Goal: Go to known website: Access a specific website the user already knows

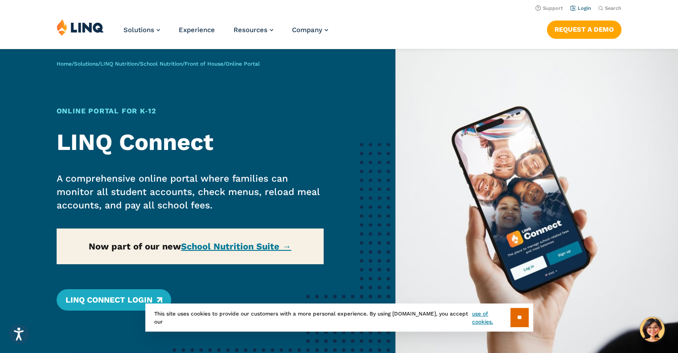
click at [585, 8] on link "Login" at bounding box center [580, 8] width 21 height 6
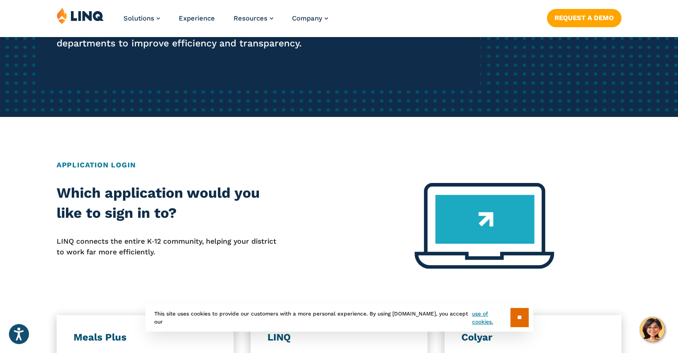
scroll to position [45, 0]
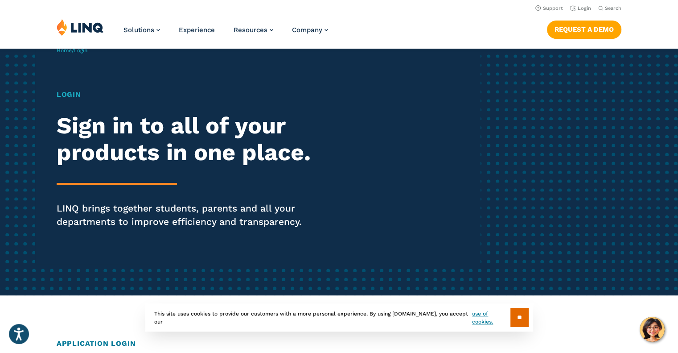
click at [71, 94] on h1 "Login" at bounding box center [187, 94] width 261 height 11
click at [586, 8] on link "Login" at bounding box center [580, 8] width 21 height 6
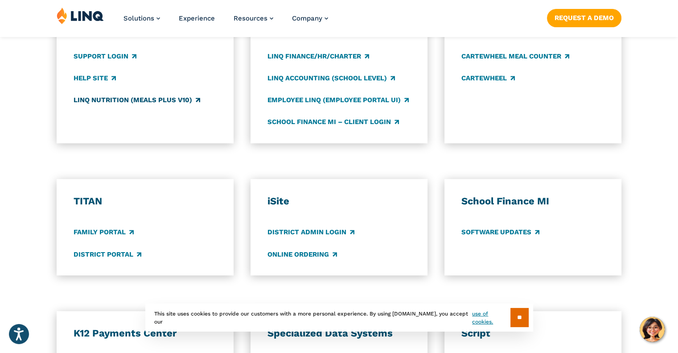
scroll to position [446, 0]
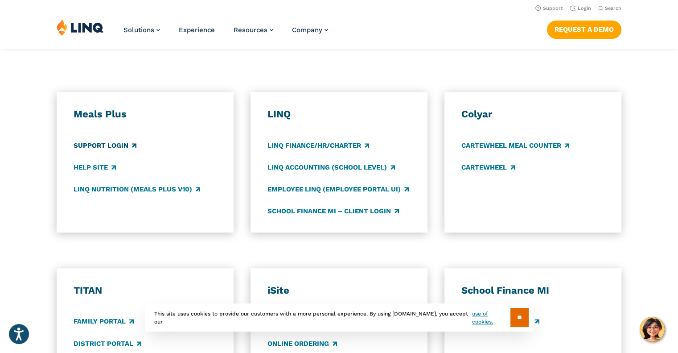
click at [93, 146] on link "Support Login" at bounding box center [105, 145] width 63 height 10
click at [582, 7] on link "Login" at bounding box center [580, 8] width 21 height 6
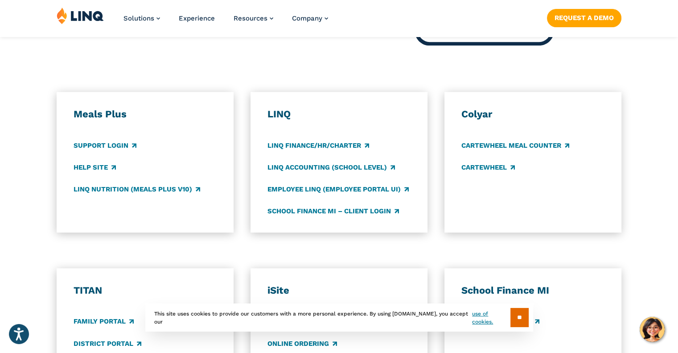
scroll to position [535, 0]
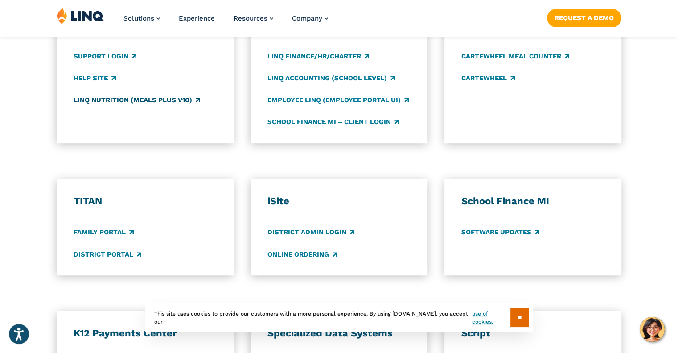
click at [84, 98] on link "LINQ Nutrition (Meals Plus v10)" at bounding box center [137, 100] width 127 height 10
